Goal: Find specific page/section: Find specific page/section

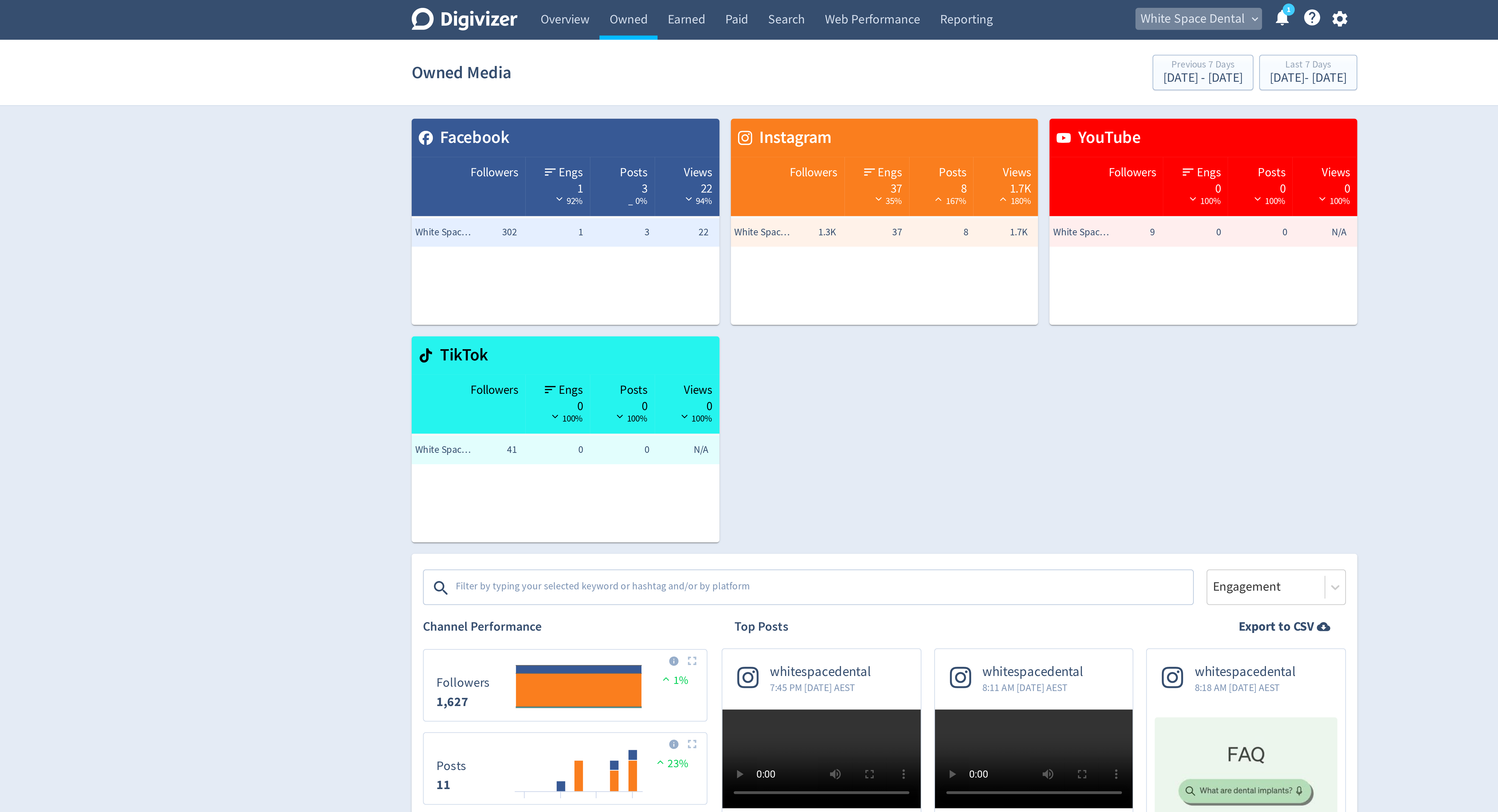
click at [861, 3] on span "White Space Dental" at bounding box center [859, 7] width 37 height 8
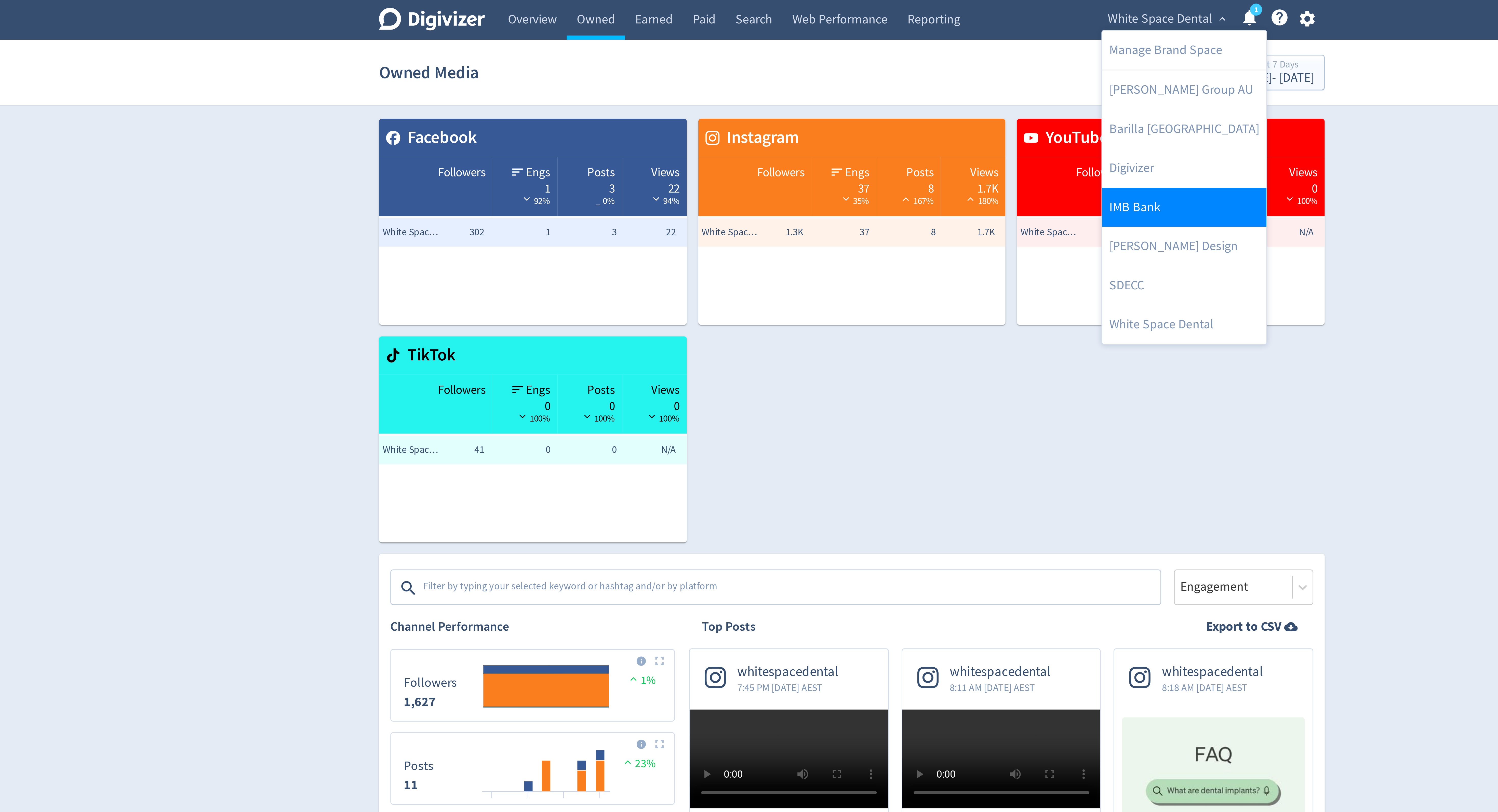
click at [858, 79] on link "IMB Bank" at bounding box center [868, 74] width 59 height 14
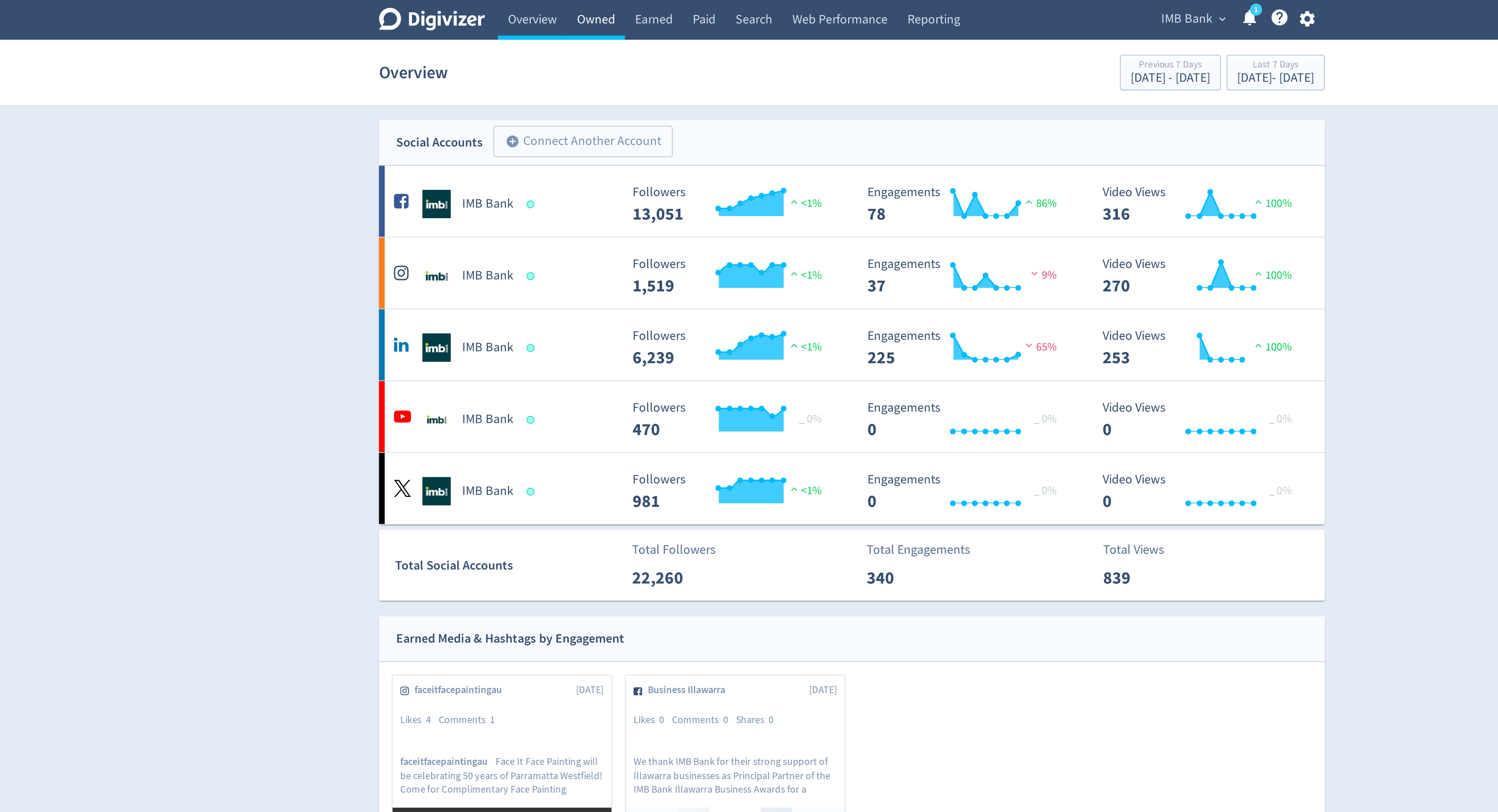
click at [662, 7] on link "Owned" at bounding box center [657, 7] width 21 height 15
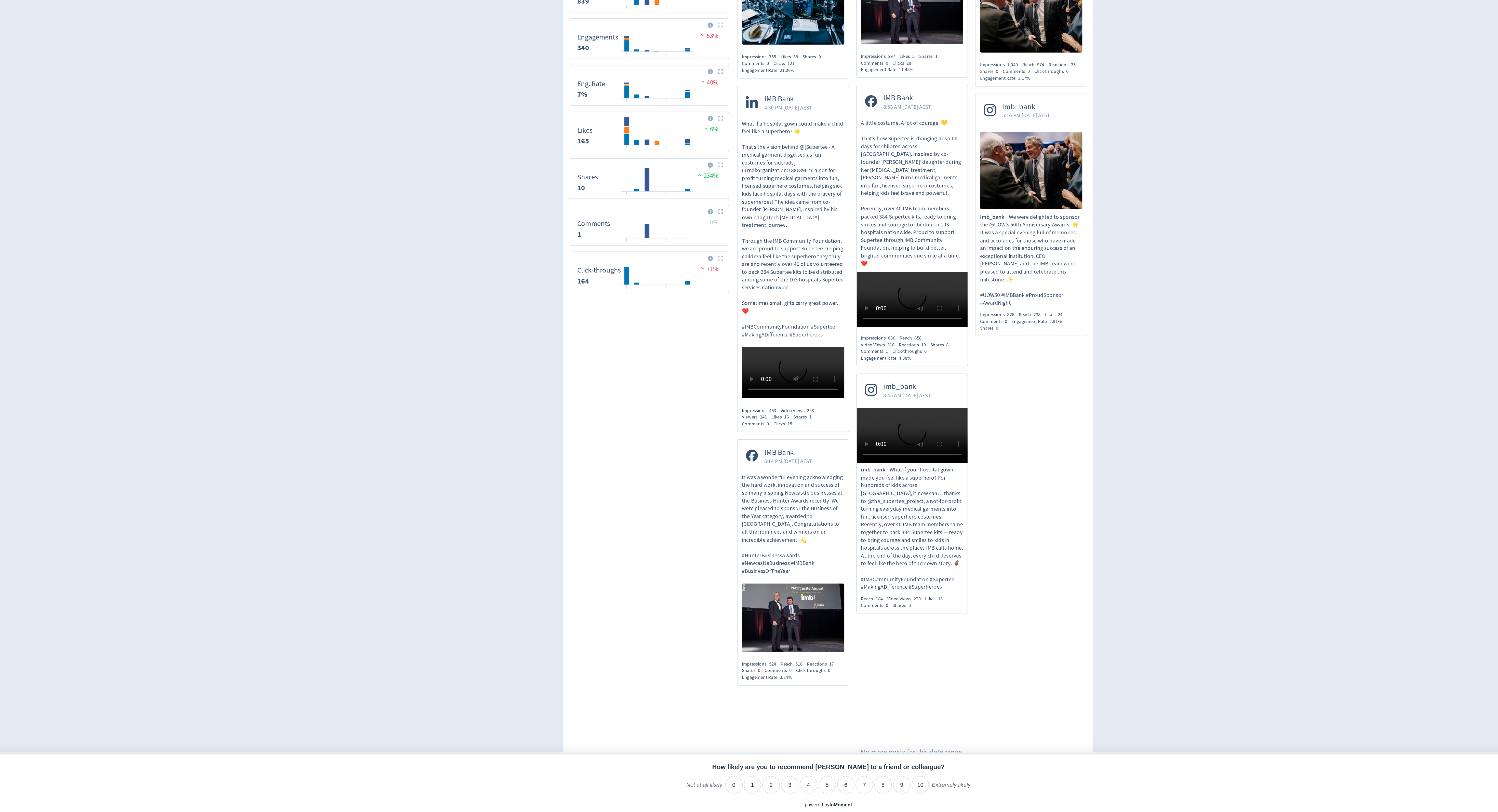
scroll to position [172, 0]
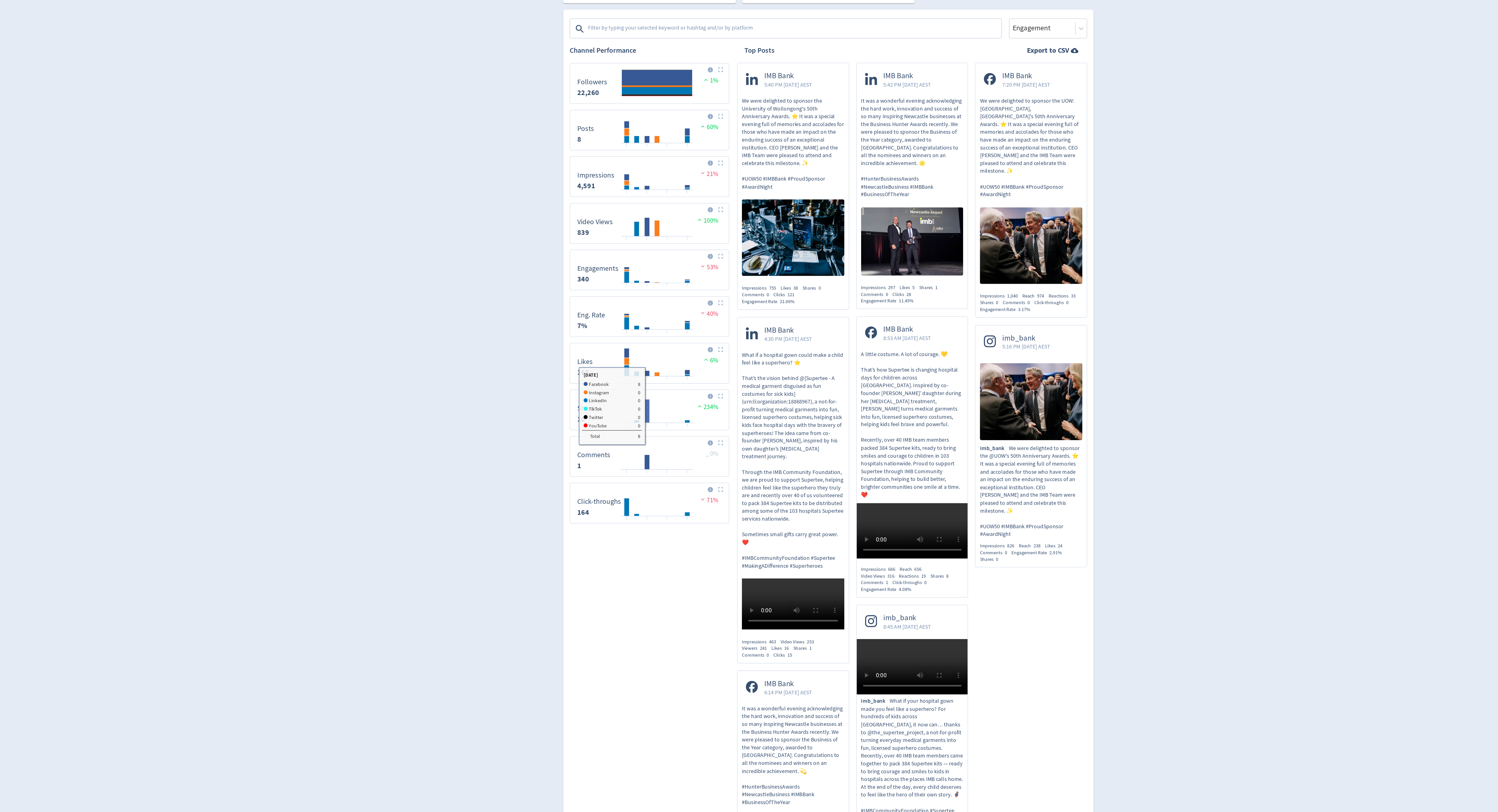
click at [634, 400] on rect "\a Shares\a 10\a" at bounding box center [633, 407] width 3 height 15
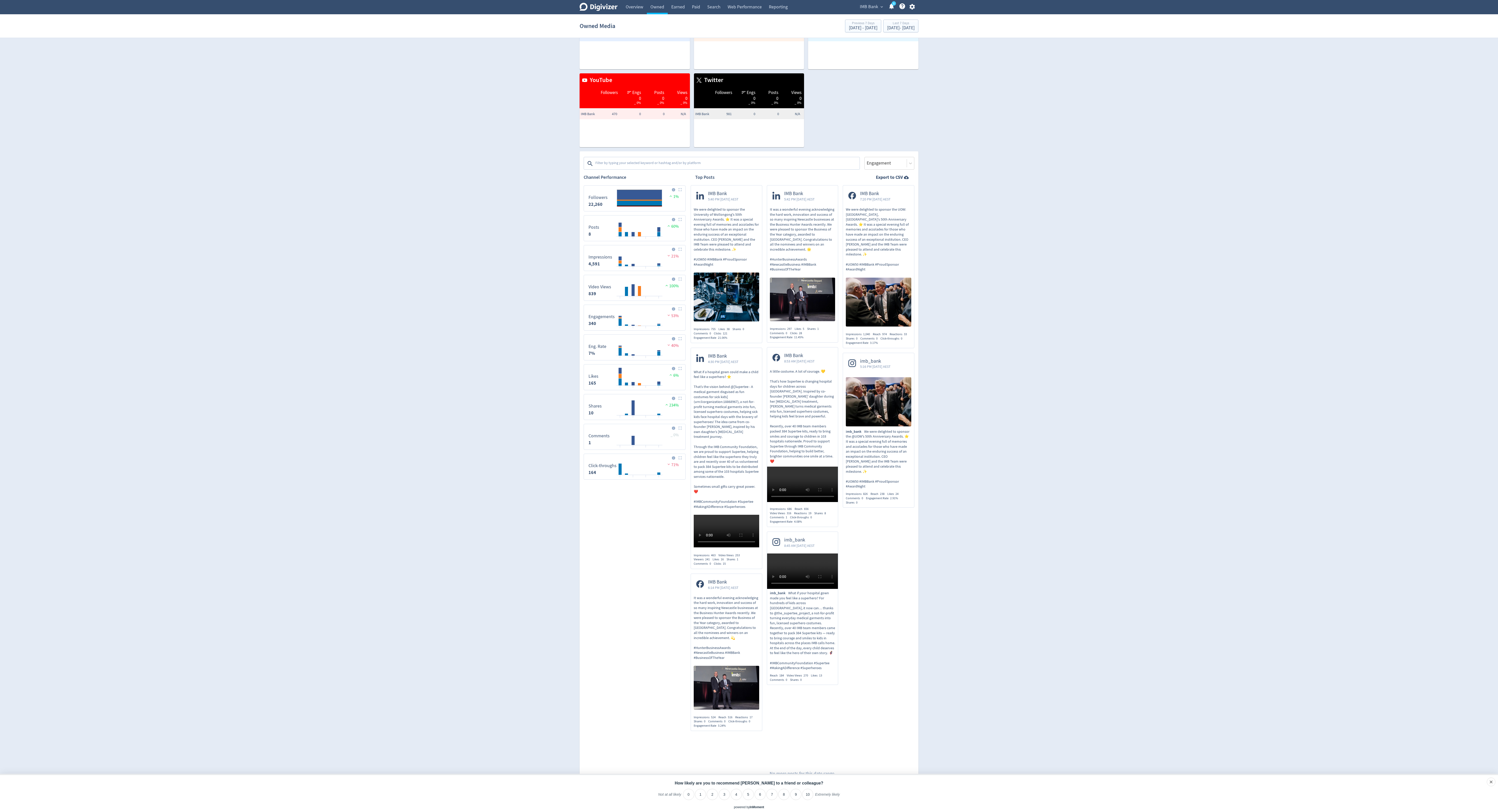
scroll to position [149, 0]
